Goal: Task Accomplishment & Management: Use online tool/utility

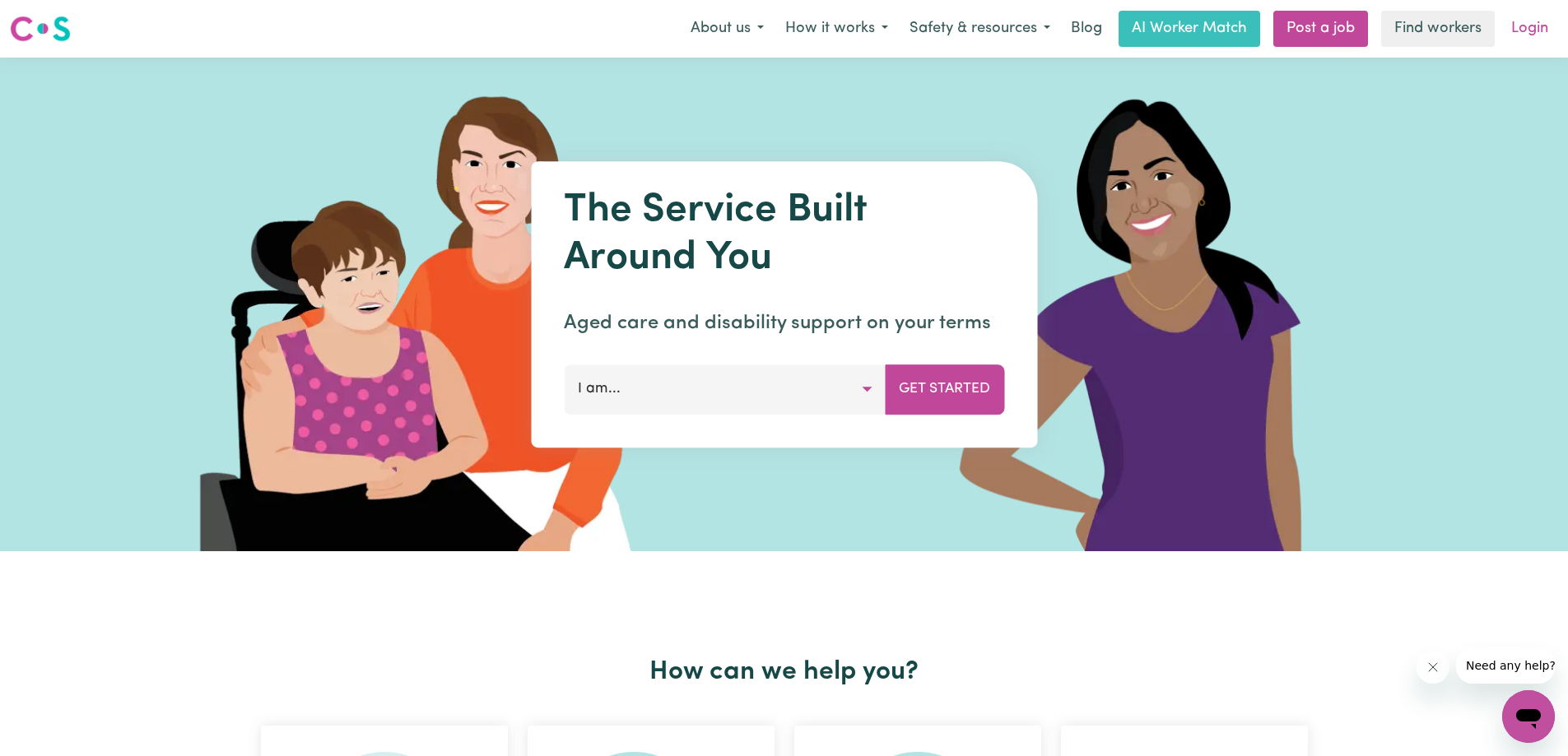
click at [1528, 27] on link "Login" at bounding box center [1529, 29] width 57 height 36
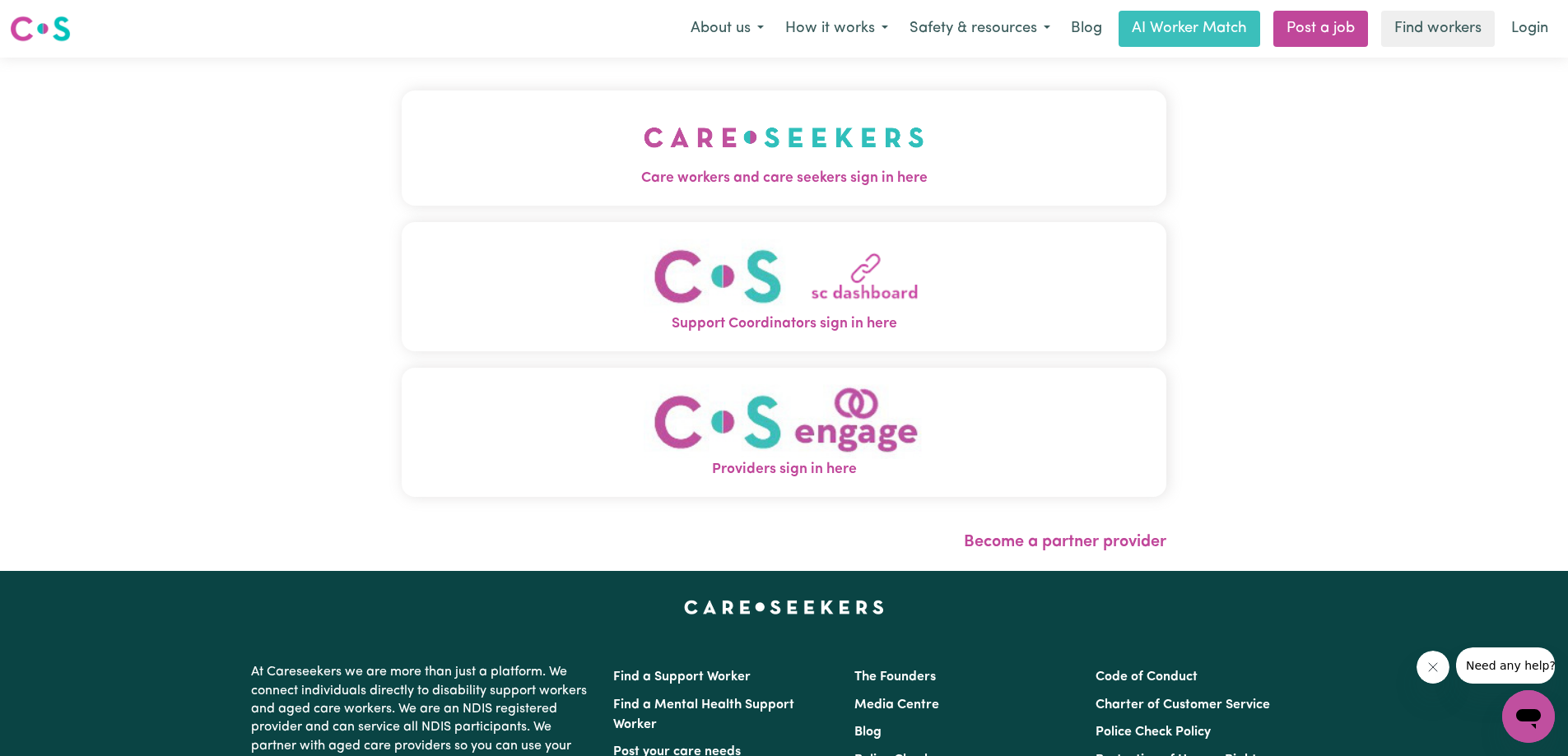
click at [807, 164] on img "Care workers and care seekers sign in here" at bounding box center [783, 138] width 281 height 61
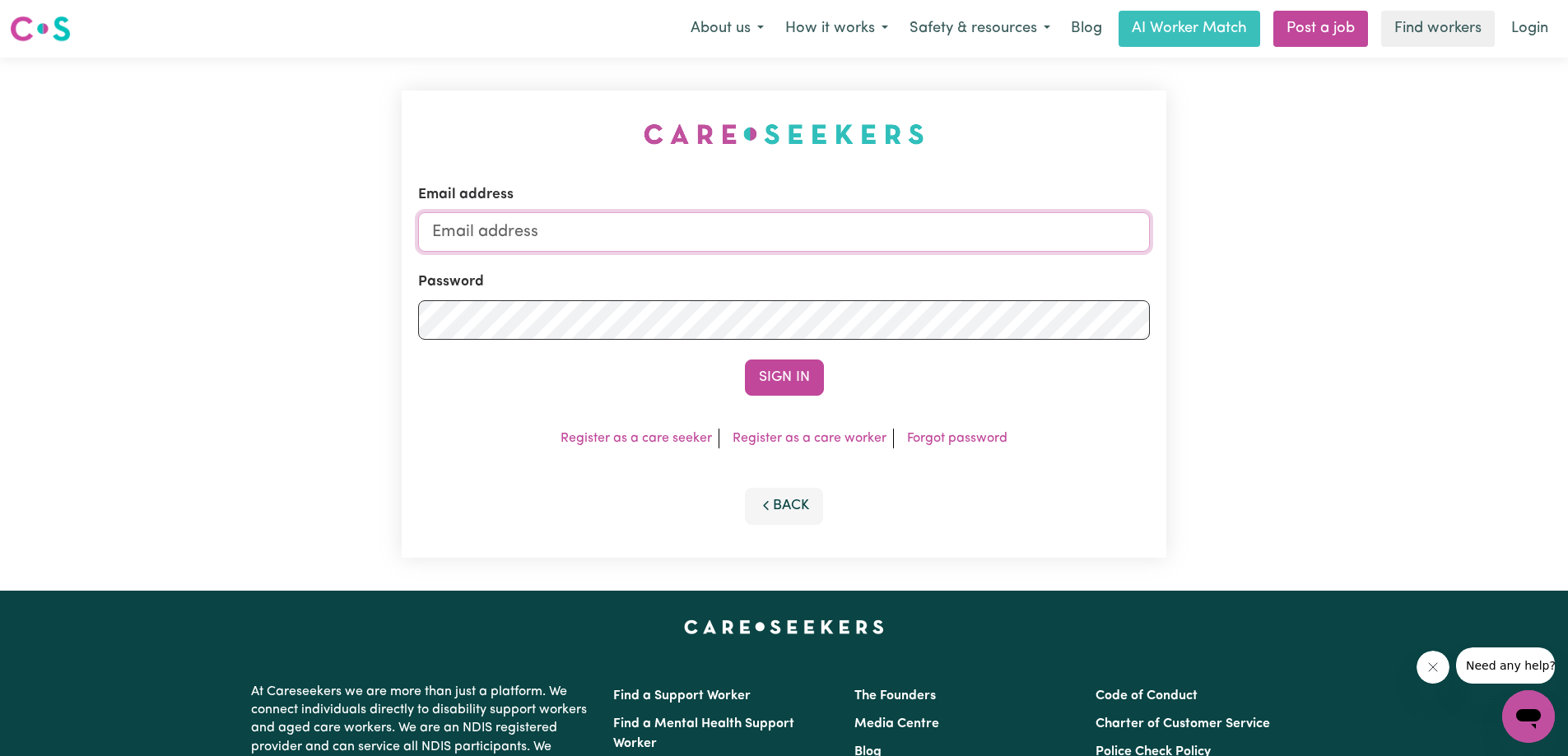
type input "[EMAIL_ADDRESS][DOMAIN_NAME]"
click at [788, 383] on button "Sign In" at bounding box center [784, 378] width 79 height 36
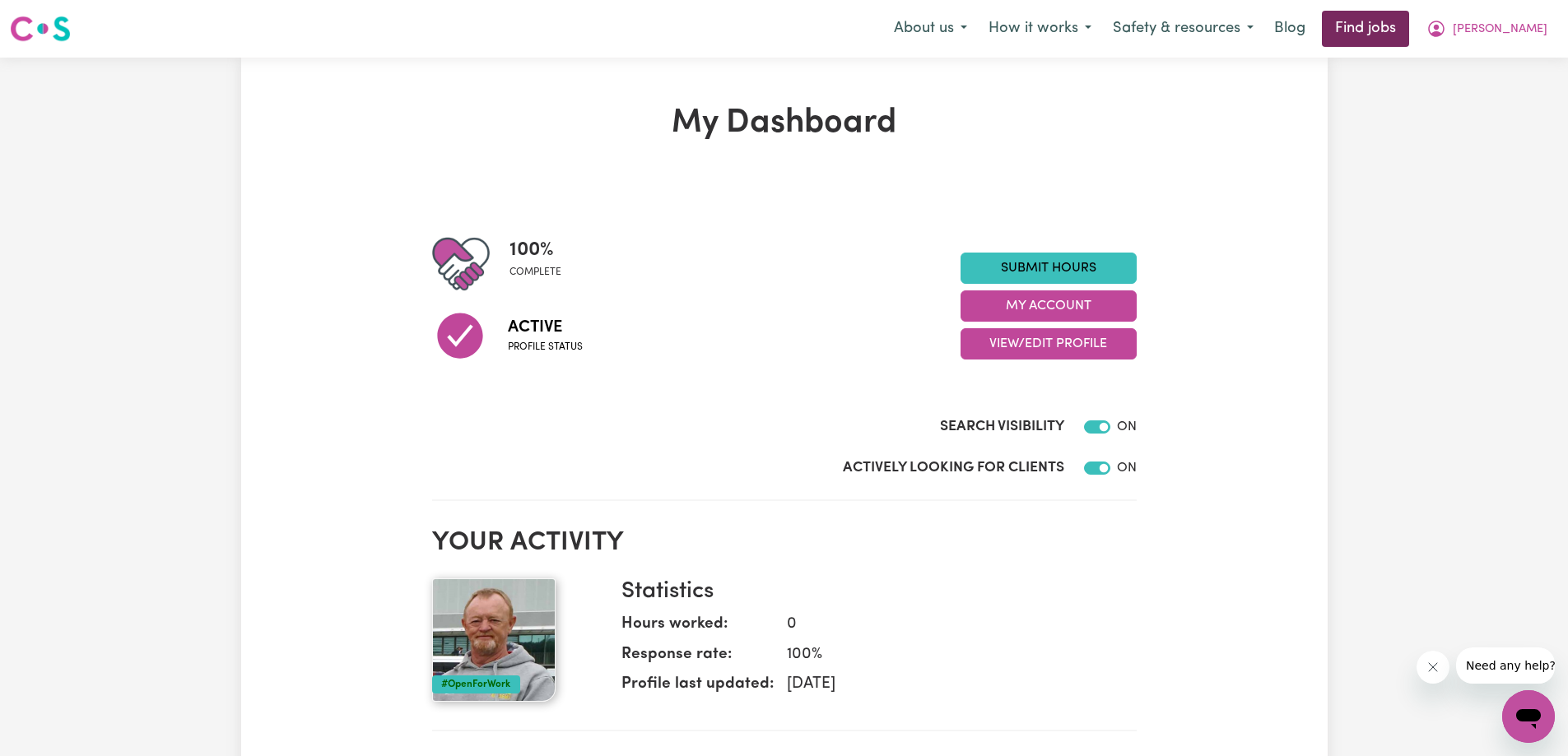
click at [1402, 30] on link "Find jobs" at bounding box center [1365, 29] width 87 height 36
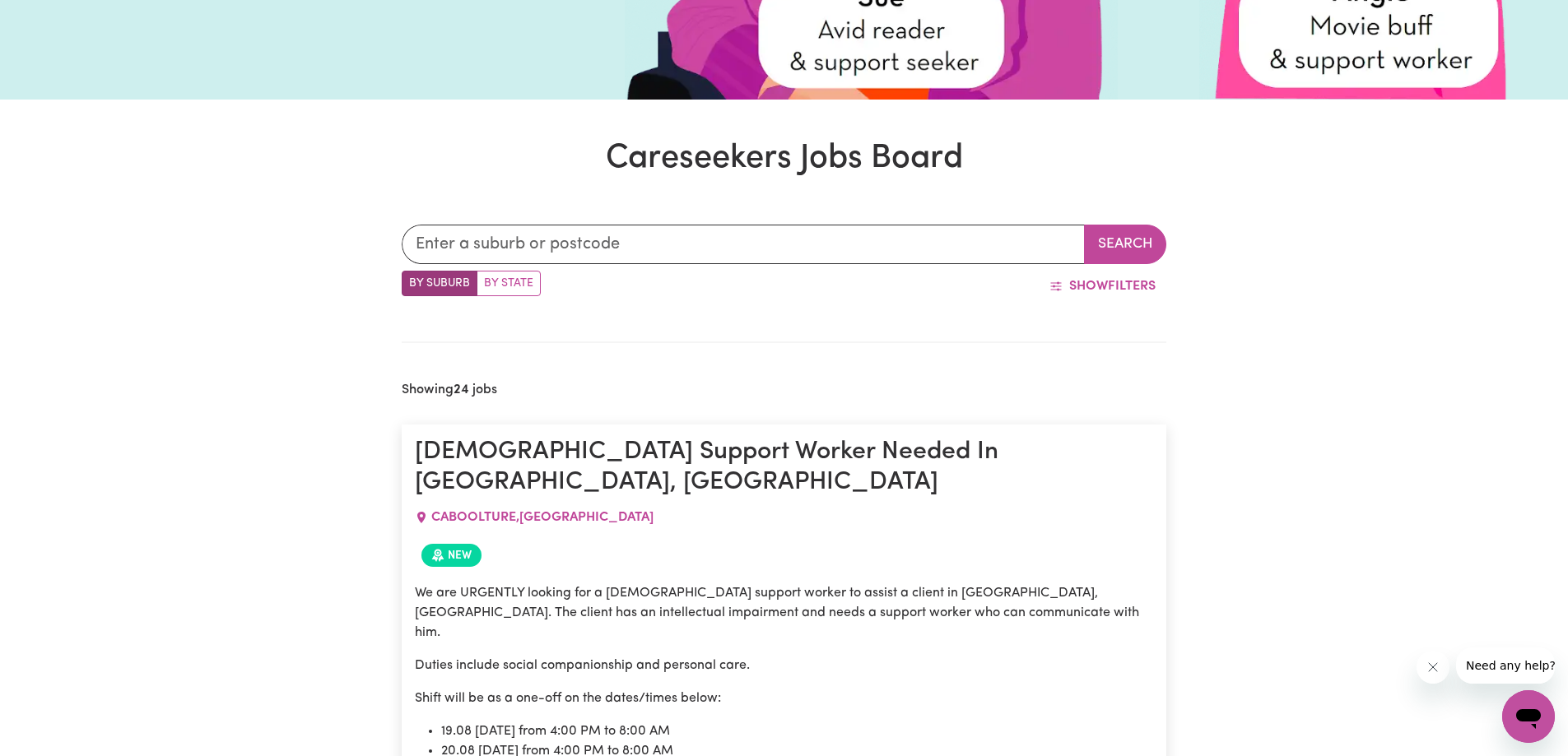
scroll to position [494, 0]
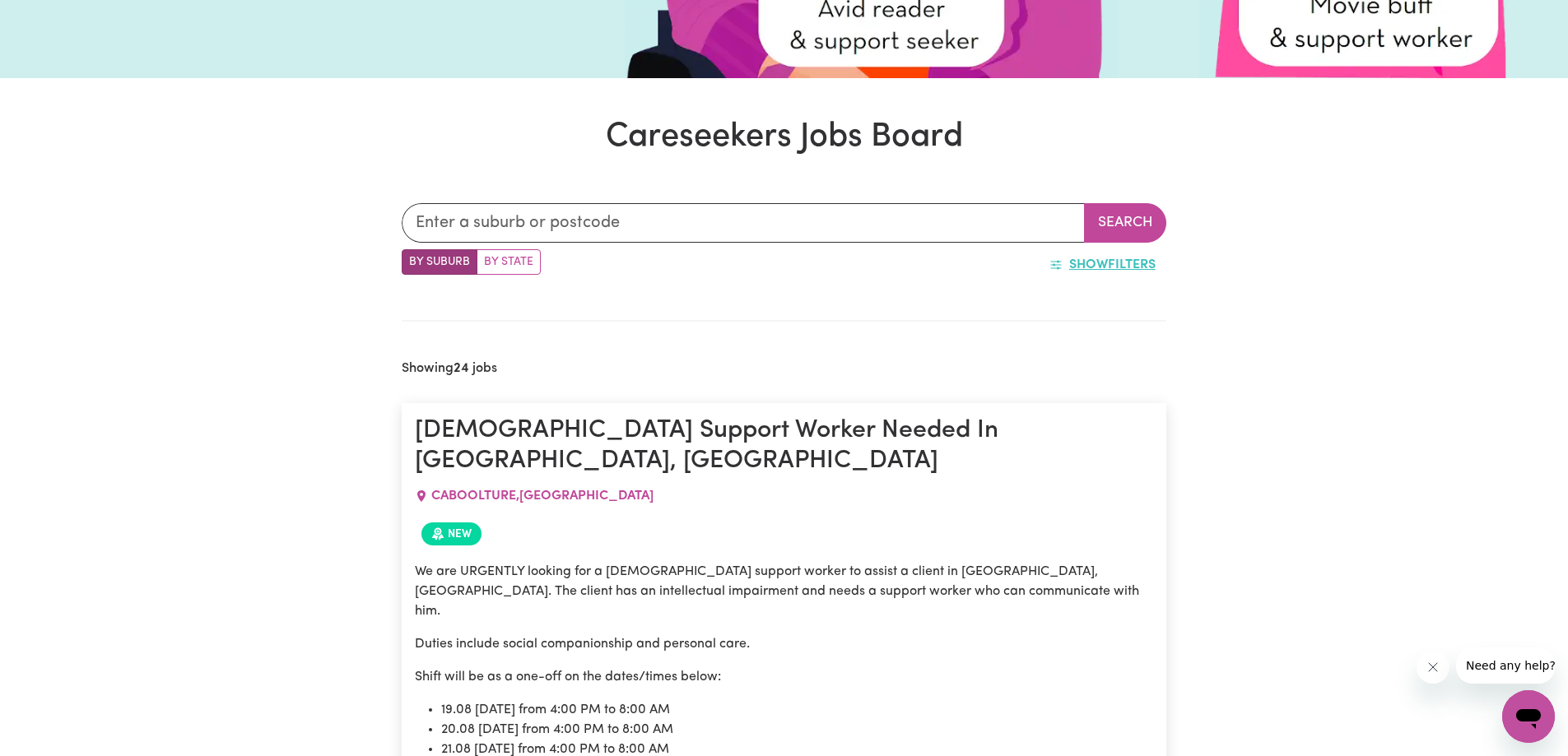
click at [1111, 265] on button "Show Filters" at bounding box center [1102, 265] width 128 height 31
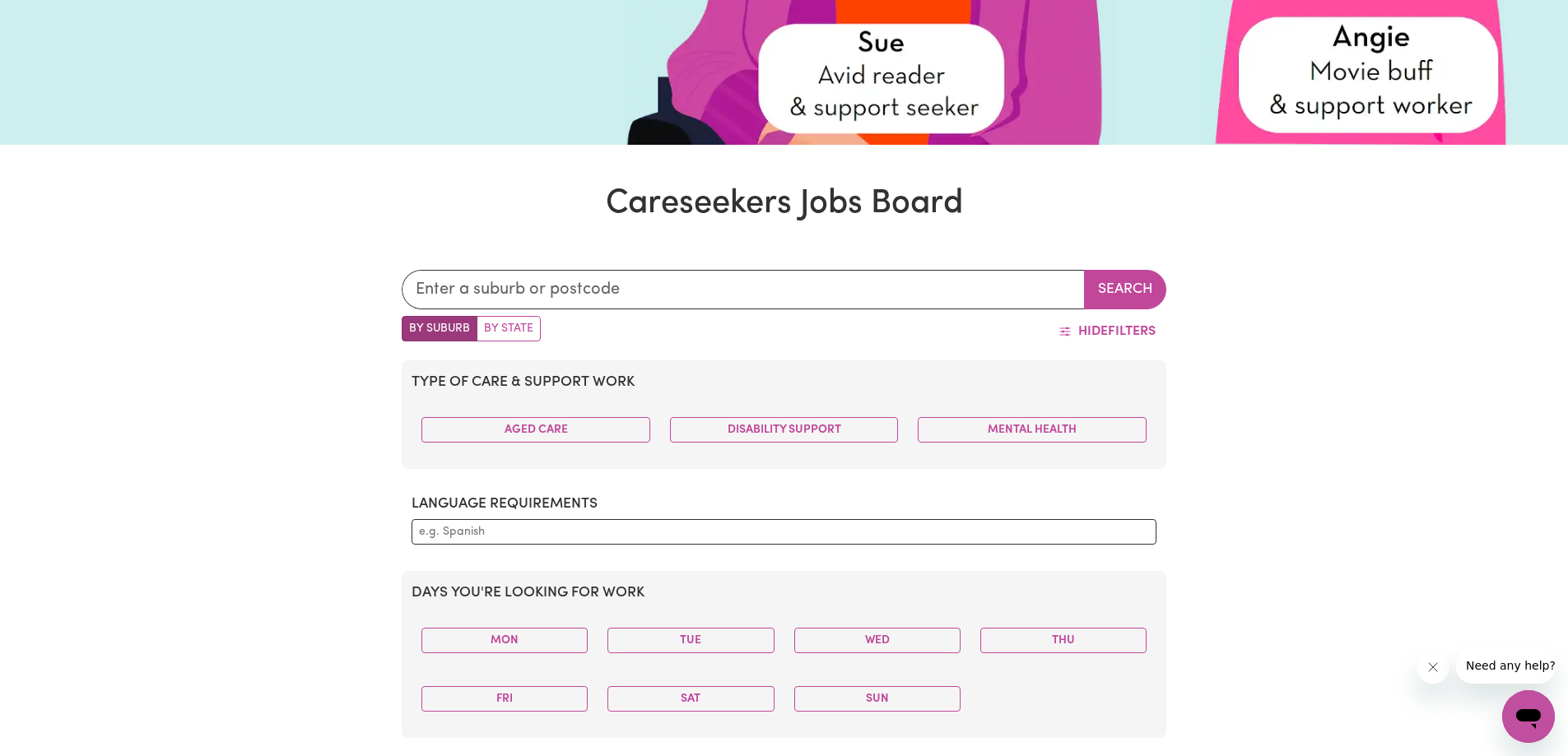
scroll to position [412, 0]
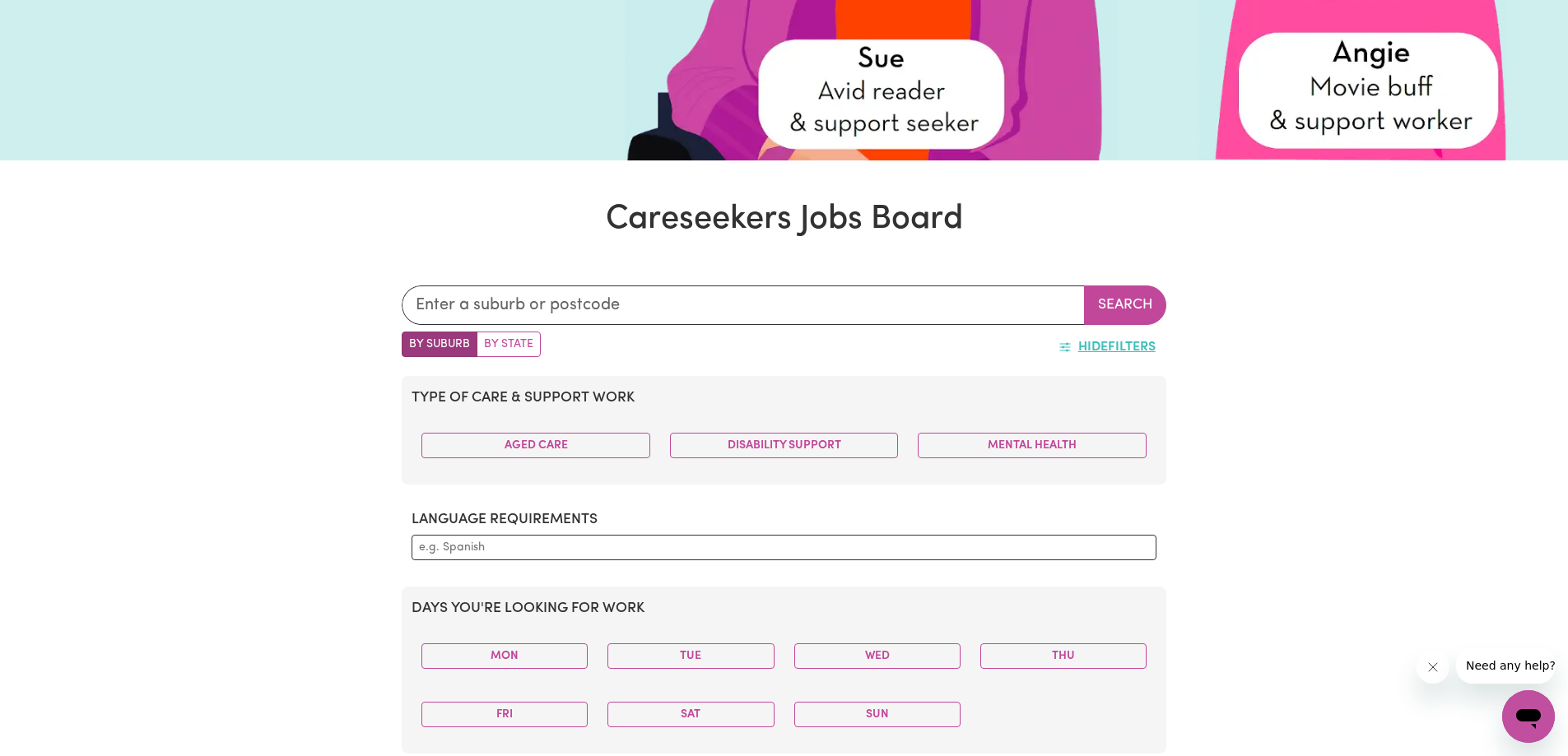
click at [1129, 350] on button "Hide Filters" at bounding box center [1107, 348] width 119 height 31
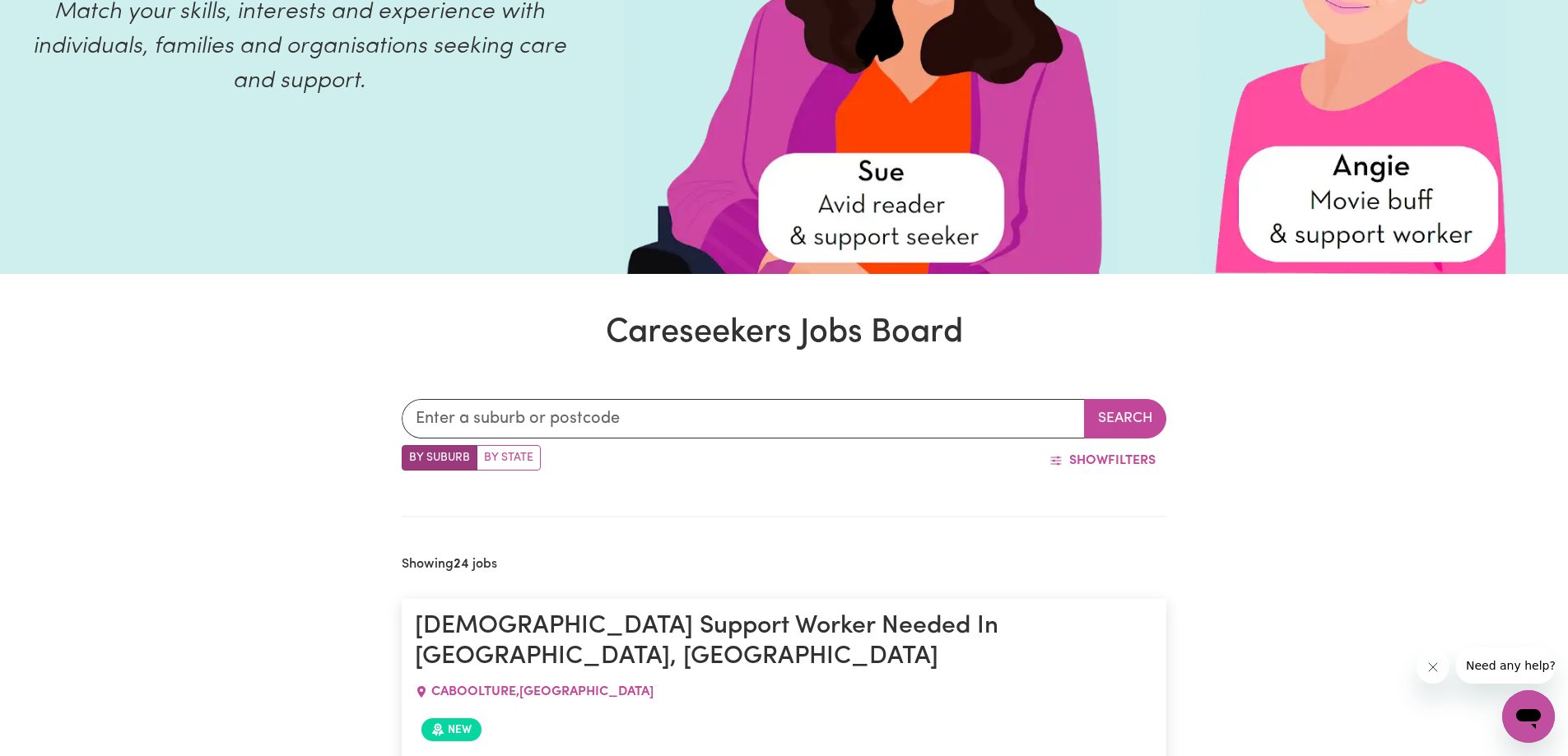
scroll to position [0, 0]
